Goal: Transaction & Acquisition: Purchase product/service

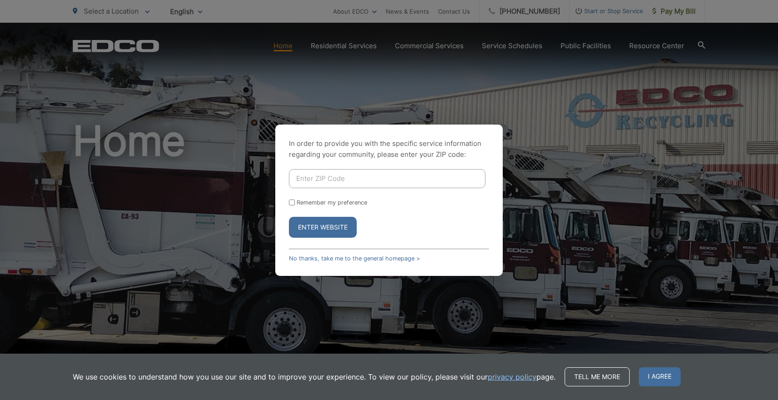
click at [375, 182] on input "Enter ZIP Code" at bounding box center [387, 178] width 197 height 19
click at [359, 260] on link "No thanks, take me to the general homepage >" at bounding box center [354, 258] width 131 height 7
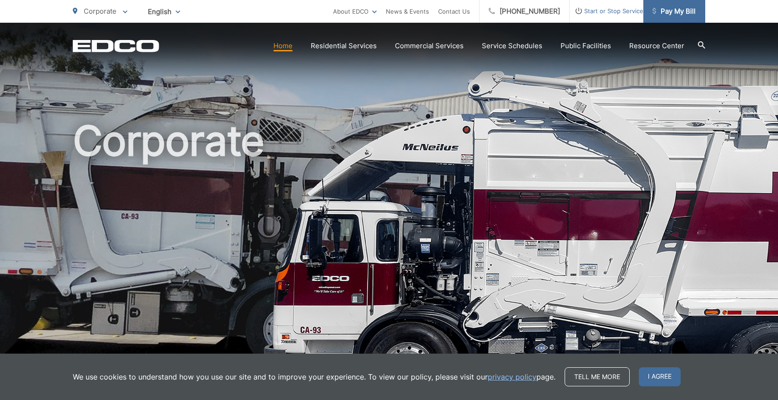
click at [670, 6] on span "Pay My Bill" at bounding box center [674, 11] width 43 height 11
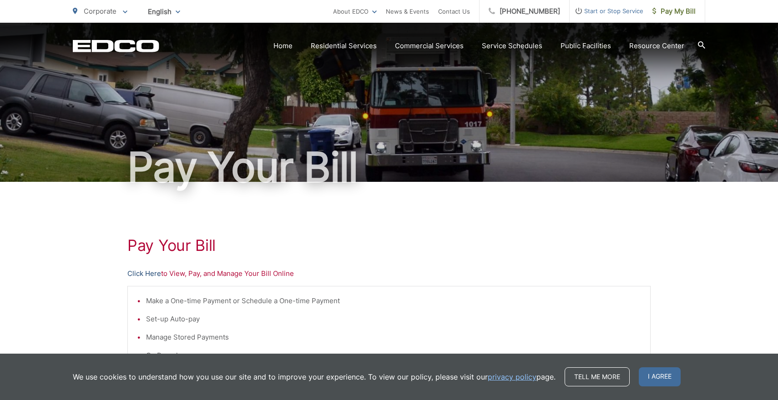
click at [147, 274] on link "Click Here" at bounding box center [144, 273] width 34 height 11
